Goal: Transaction & Acquisition: Obtain resource

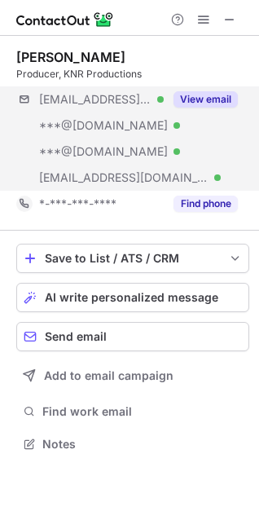
scroll to position [433, 259]
click at [219, 96] on button "View email" at bounding box center [206, 99] width 64 height 16
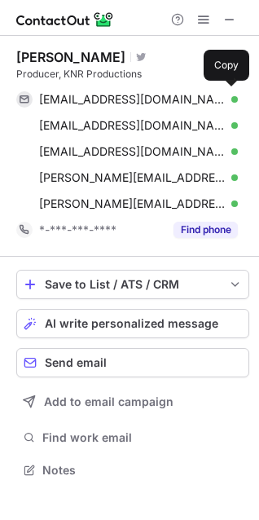
scroll to position [459, 259]
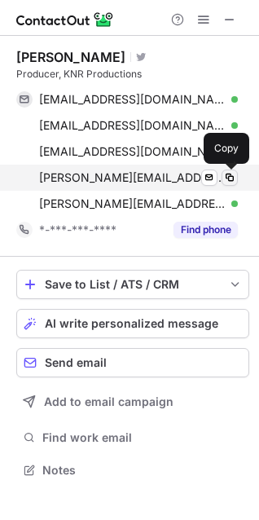
click at [228, 179] on span at bounding box center [229, 177] width 13 height 13
